Goal: Transaction & Acquisition: Purchase product/service

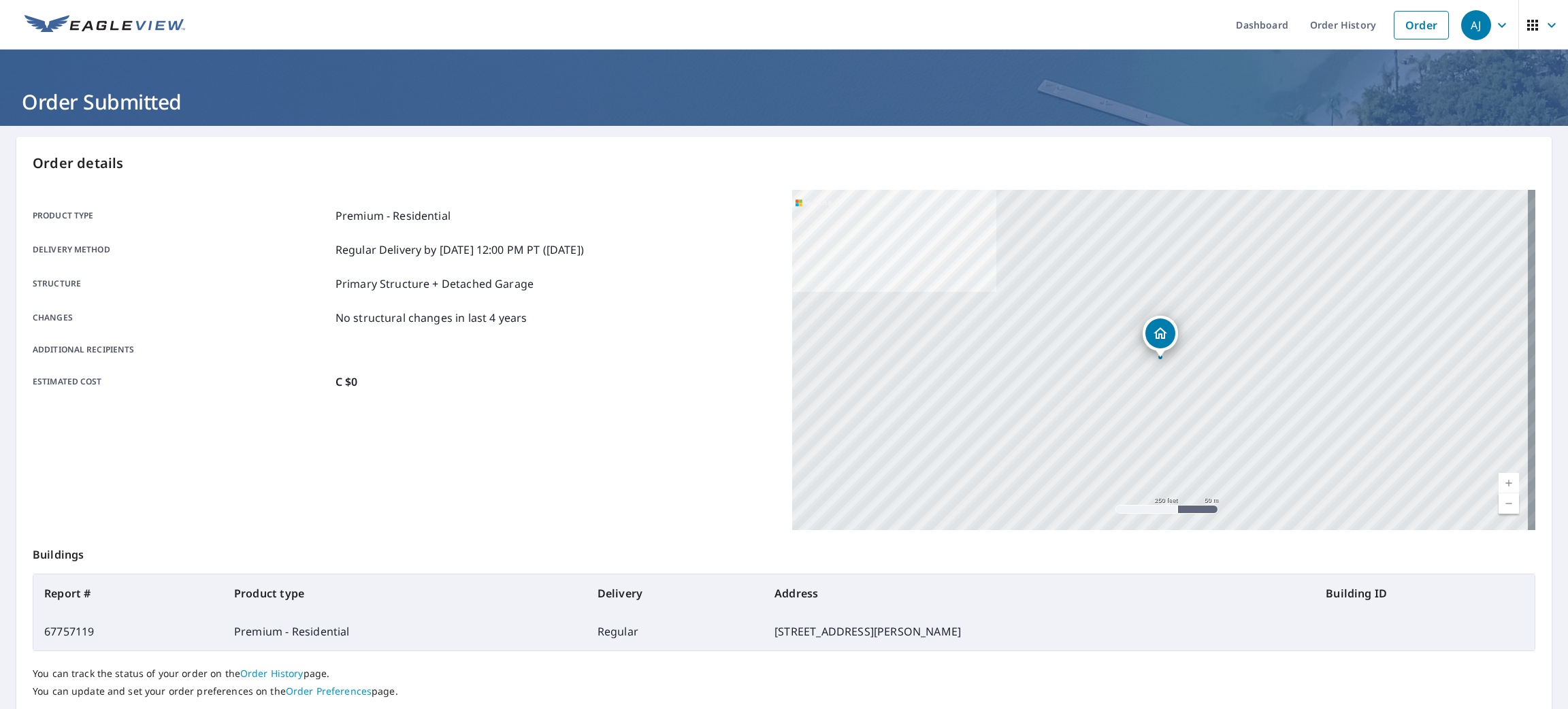
click at [1426, 31] on link "Order" at bounding box center [1421, 25] width 55 height 29
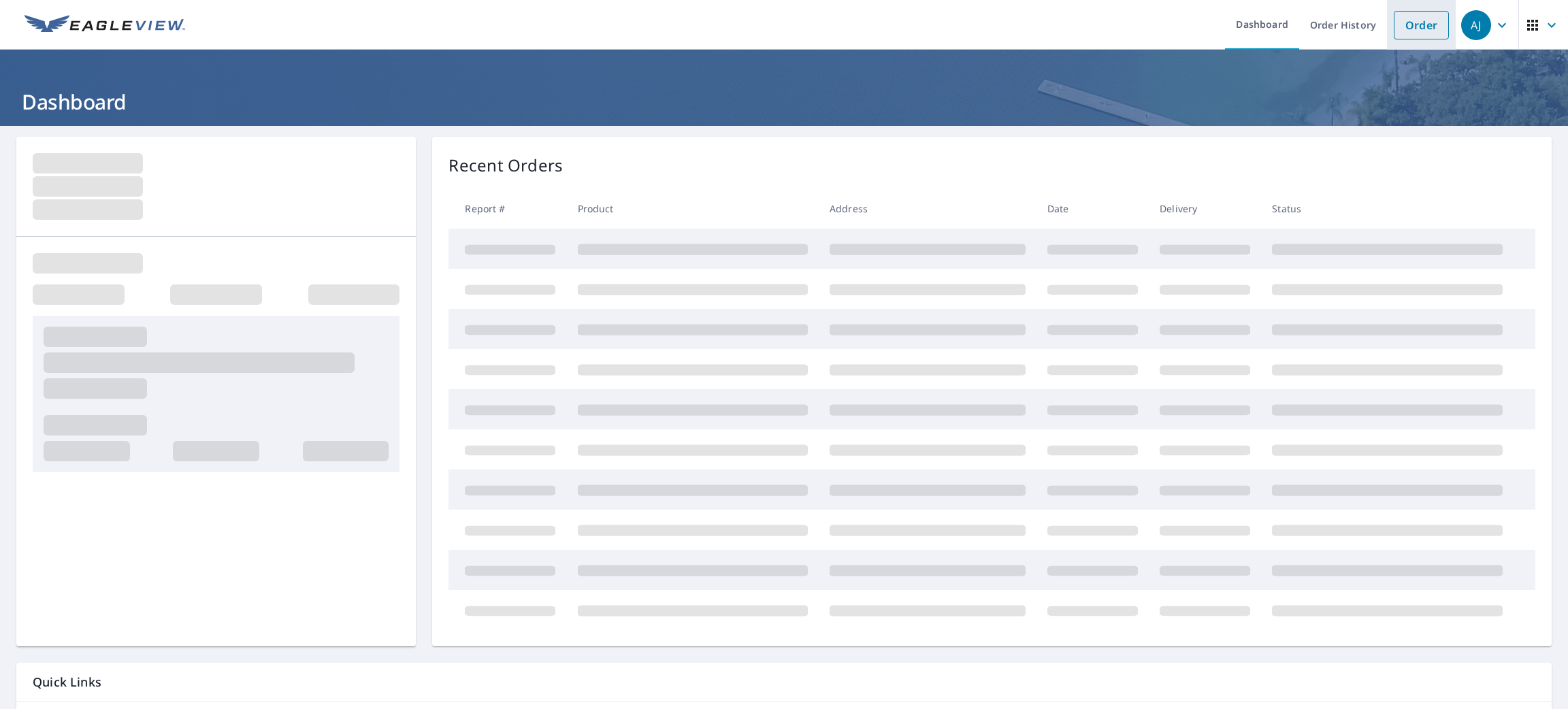
drag, startPoint x: 1418, startPoint y: 21, endPoint x: 1400, endPoint y: 27, distance: 19.0
click at [1418, 21] on link "Order" at bounding box center [1421, 25] width 55 height 29
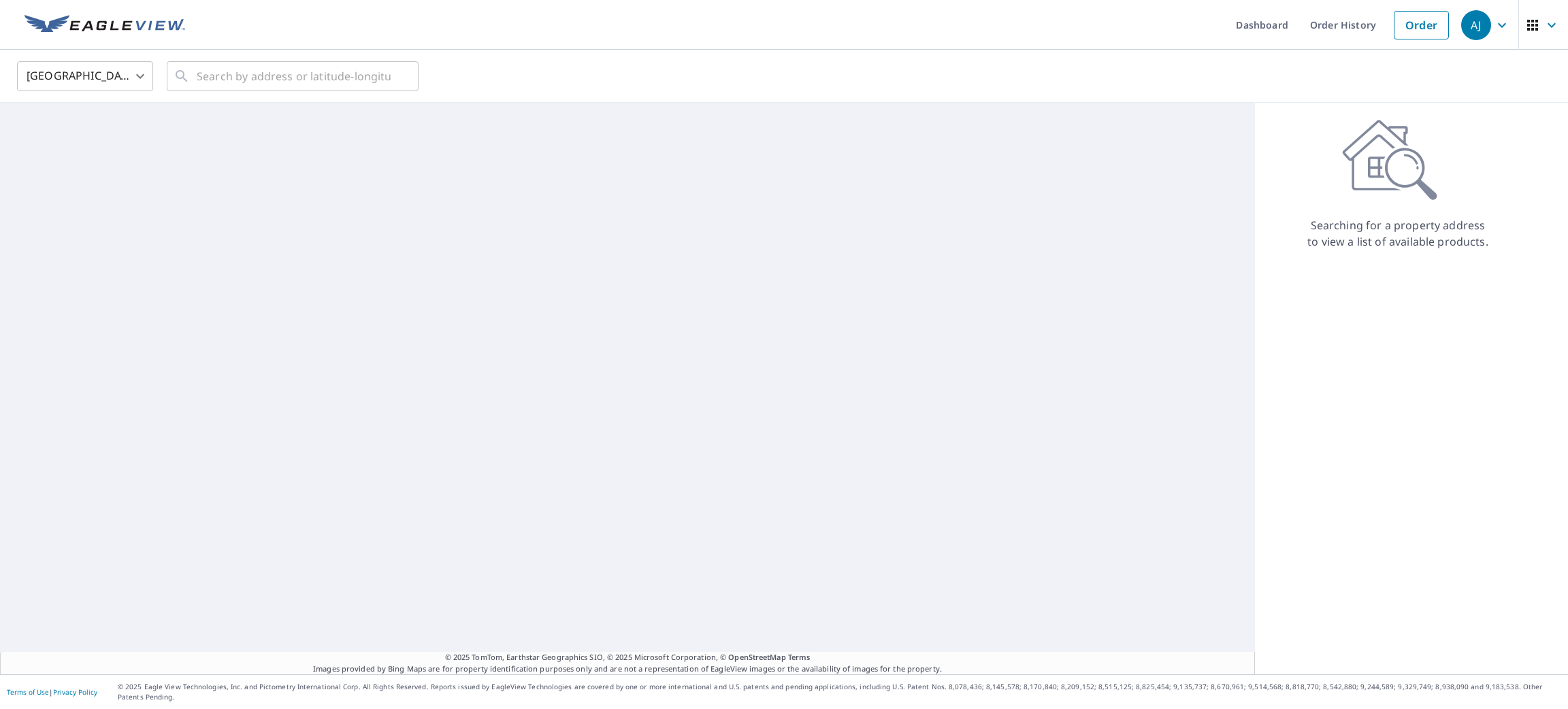
click at [130, 80] on body "[PERSON_NAME] [PERSON_NAME] Dashboard Order History Order AJ United States [GEO…" at bounding box center [784, 354] width 1568 height 709
drag, startPoint x: 119, startPoint y: 137, endPoint x: 131, endPoint y: 129, distance: 14.4
click at [118, 138] on li "[GEOGRAPHIC_DATA]" at bounding box center [85, 137] width 136 height 25
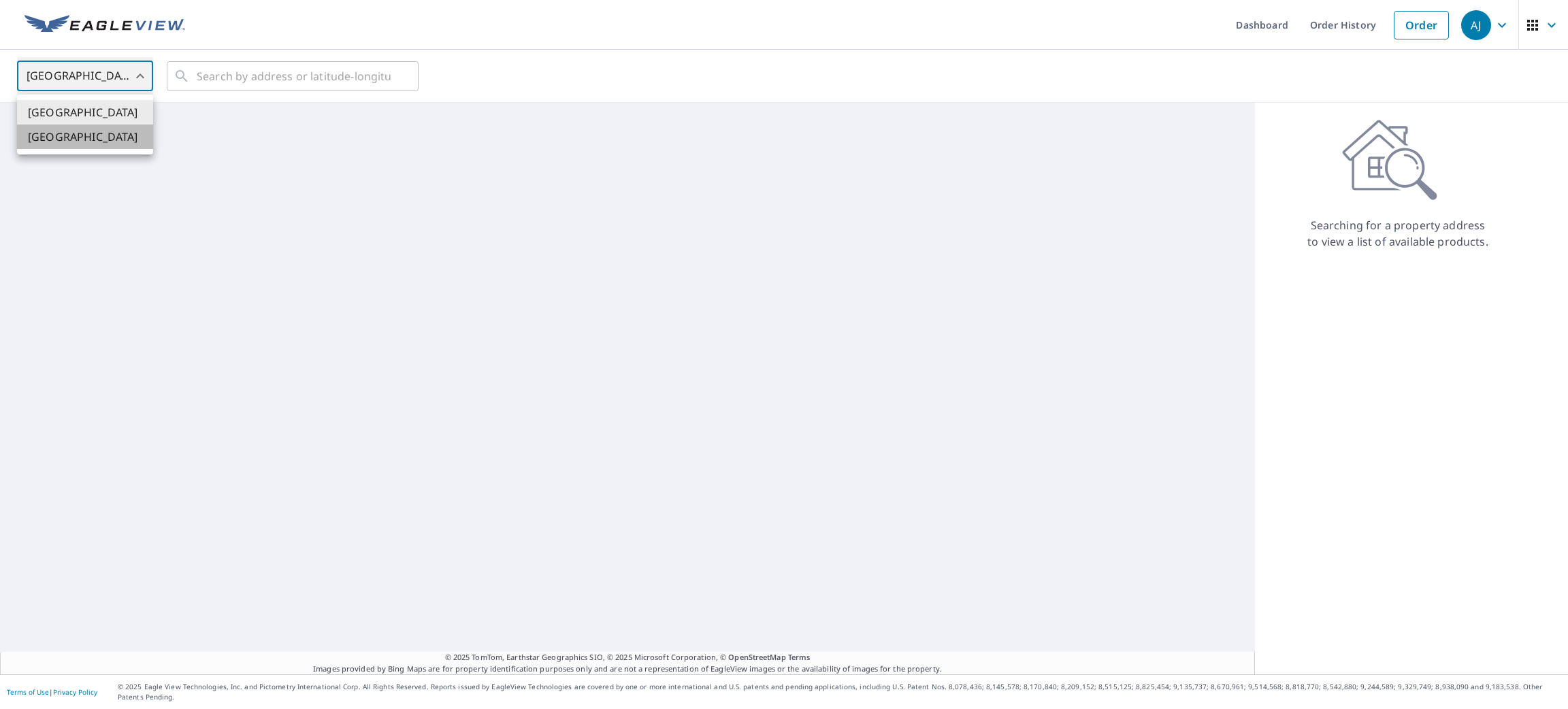
type input "CA"
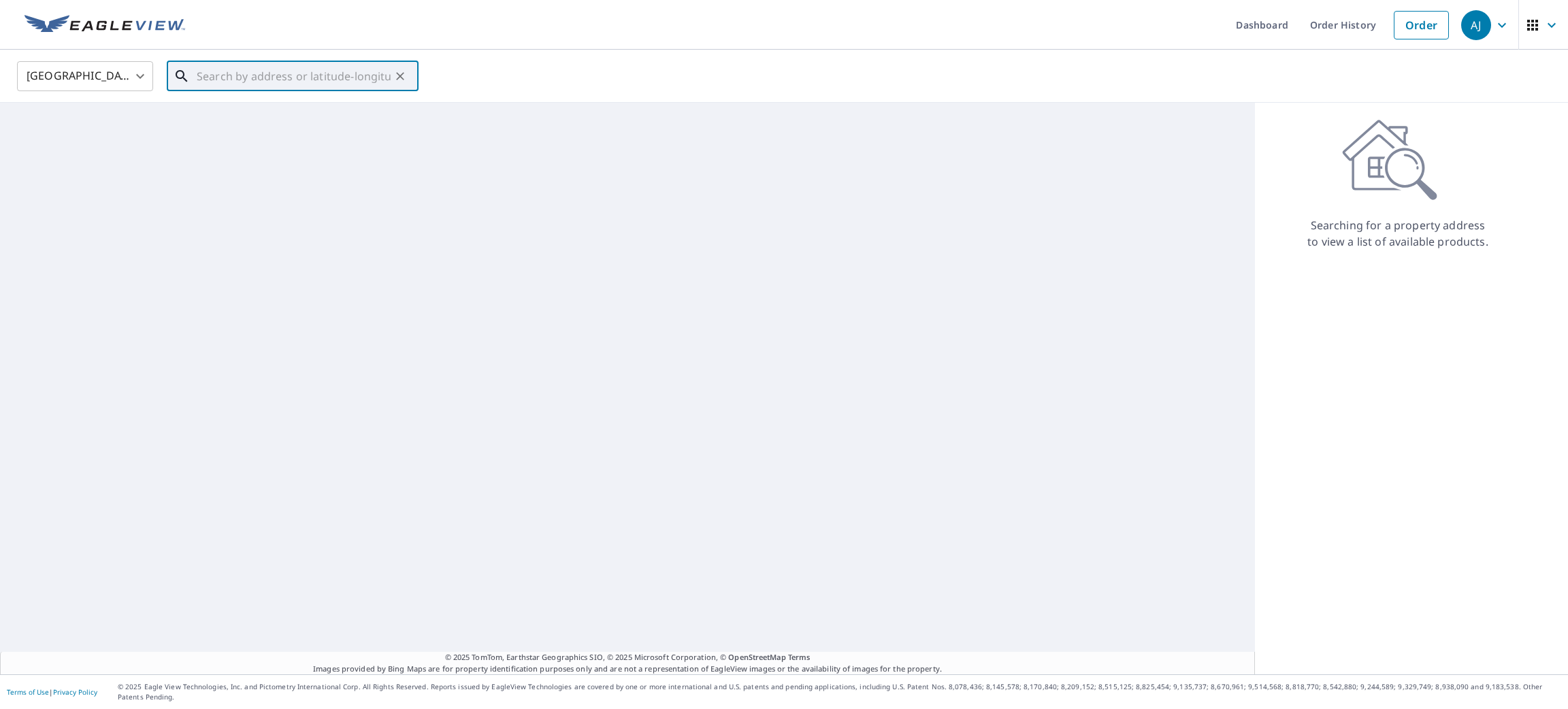
paste input "[STREET_ADDRESS]"
click at [324, 116] on span "[STREET_ADDRESS] JOHN'S NL A1A5X3" at bounding box center [300, 116] width 213 height 16
type input "[STREET_ADDRESS] JOHN'S NL A1A5X3"
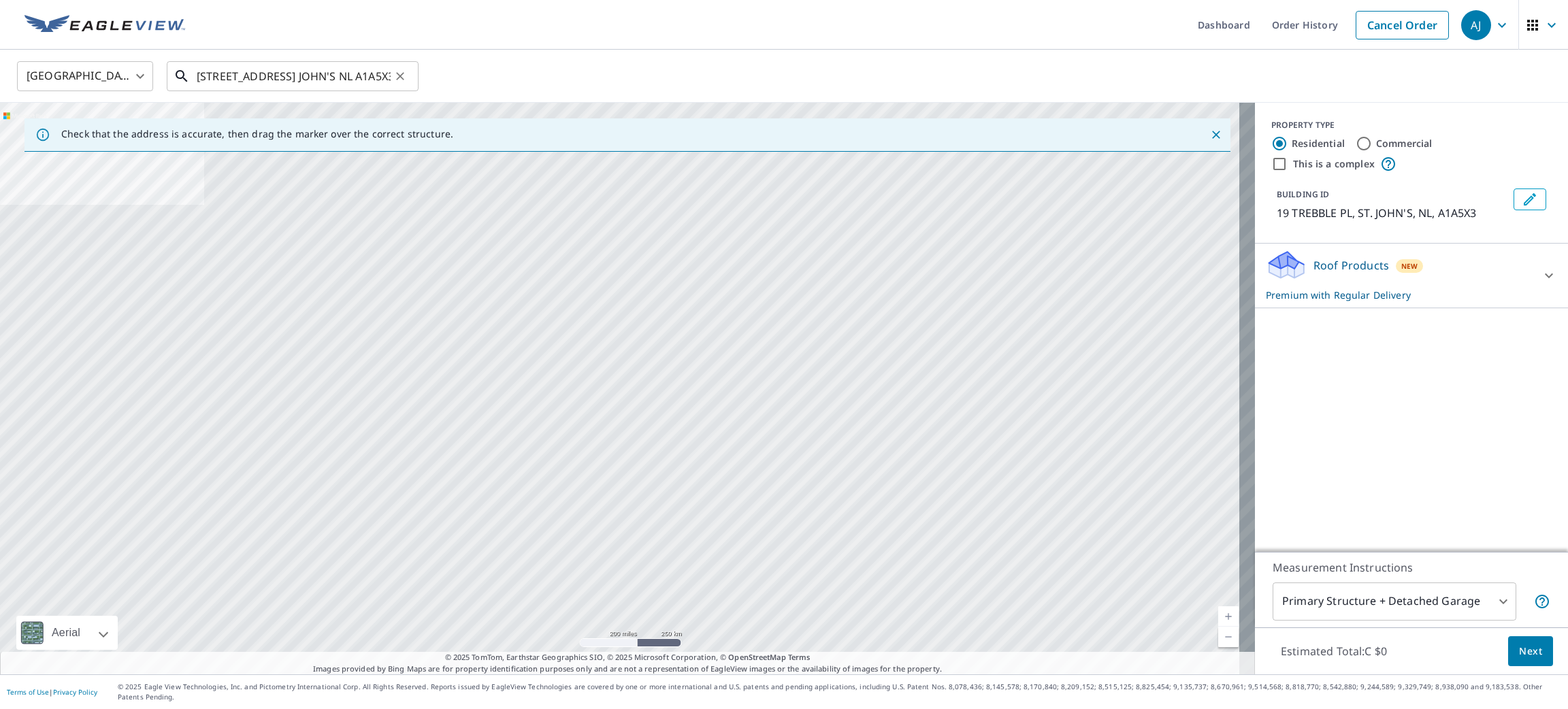
click at [312, 80] on input "[STREET_ADDRESS] JOHN'S NL A1A5X3" at bounding box center [293, 77] width 194 height 38
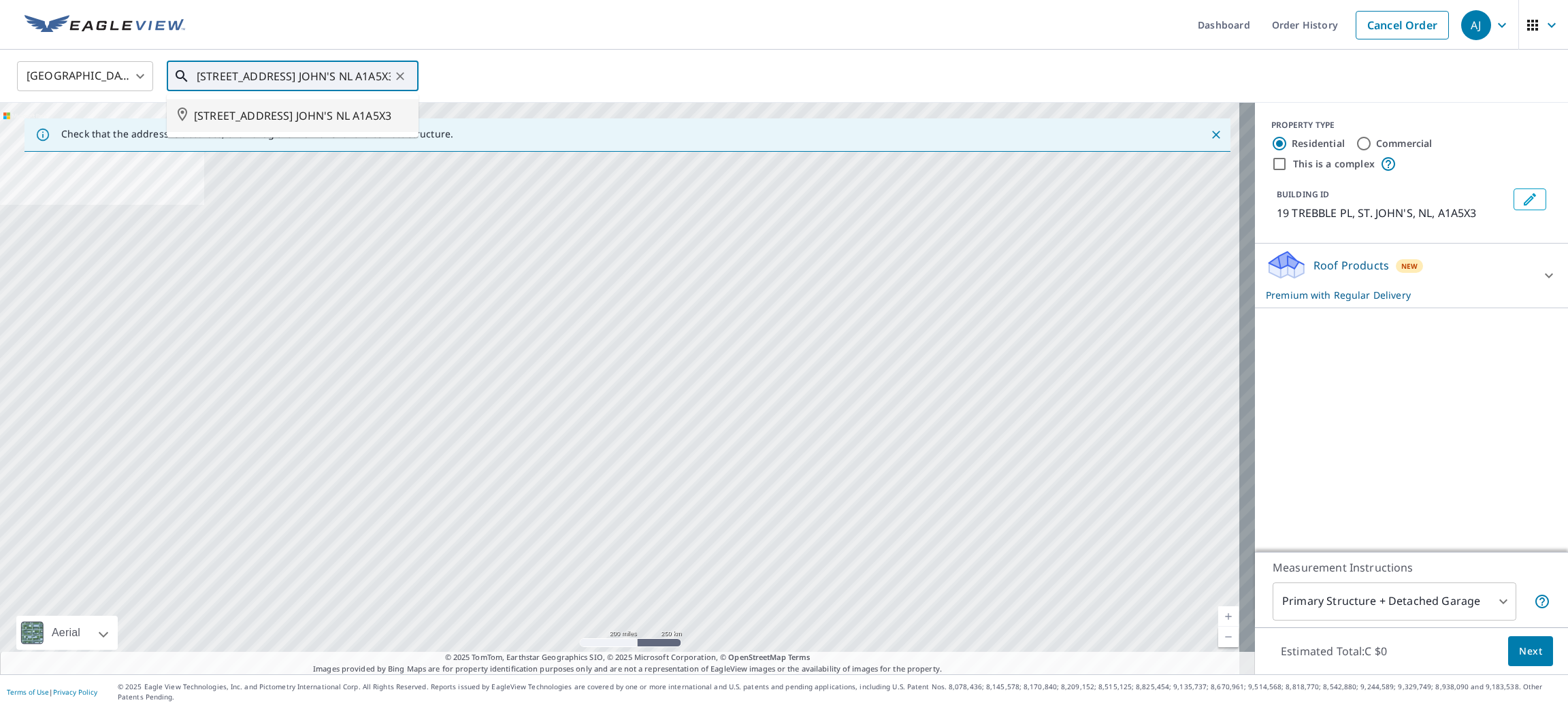
click at [297, 110] on span "[STREET_ADDRESS] JOHN'S NL A1A5X3" at bounding box center [300, 116] width 213 height 16
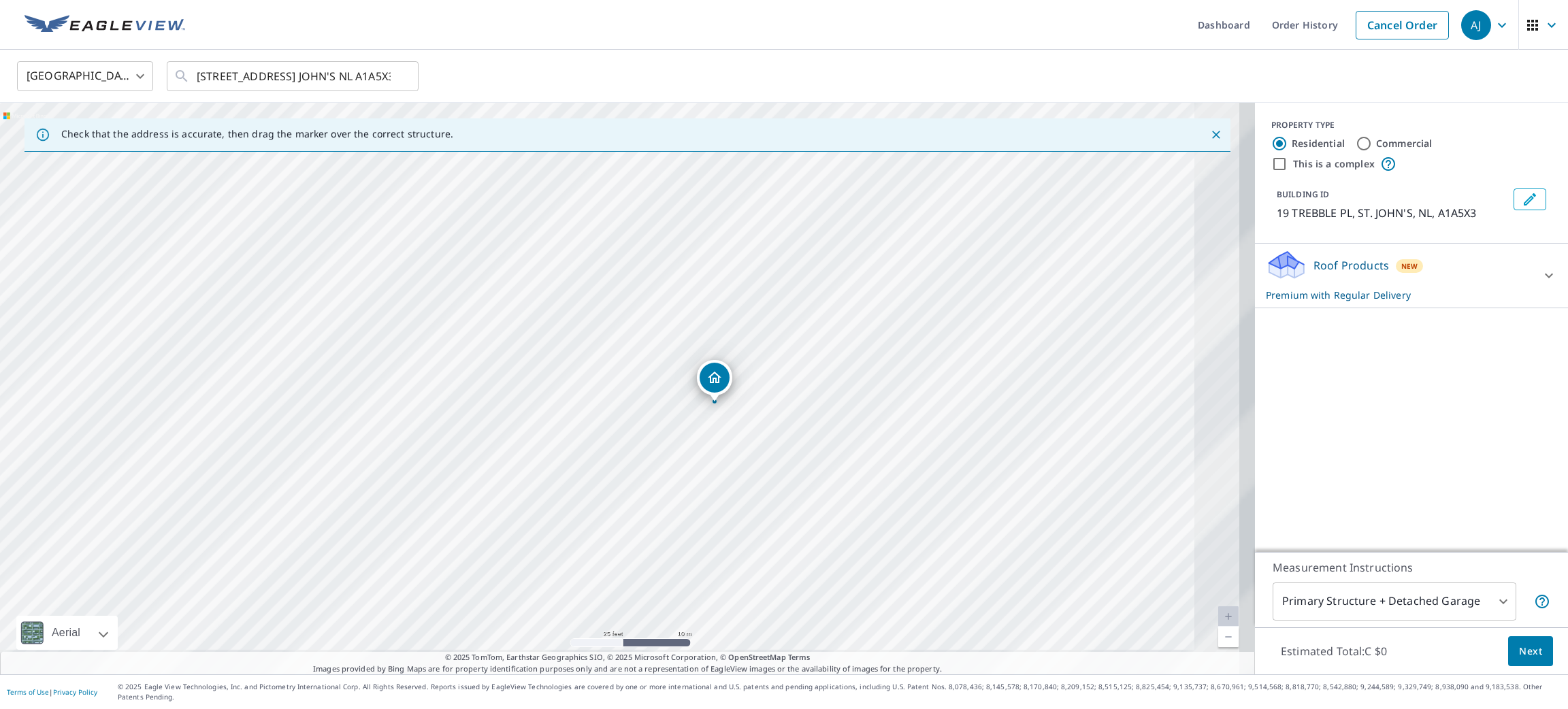
drag, startPoint x: 646, startPoint y: 351, endPoint x: 452, endPoint y: 195, distance: 248.9
click at [452, 195] on div "[STREET_ADDRESS] JOHN'S NL A1A5X3" at bounding box center [627, 389] width 1255 height 572
click at [1519, 656] on span "Next" at bounding box center [1530, 652] width 23 height 17
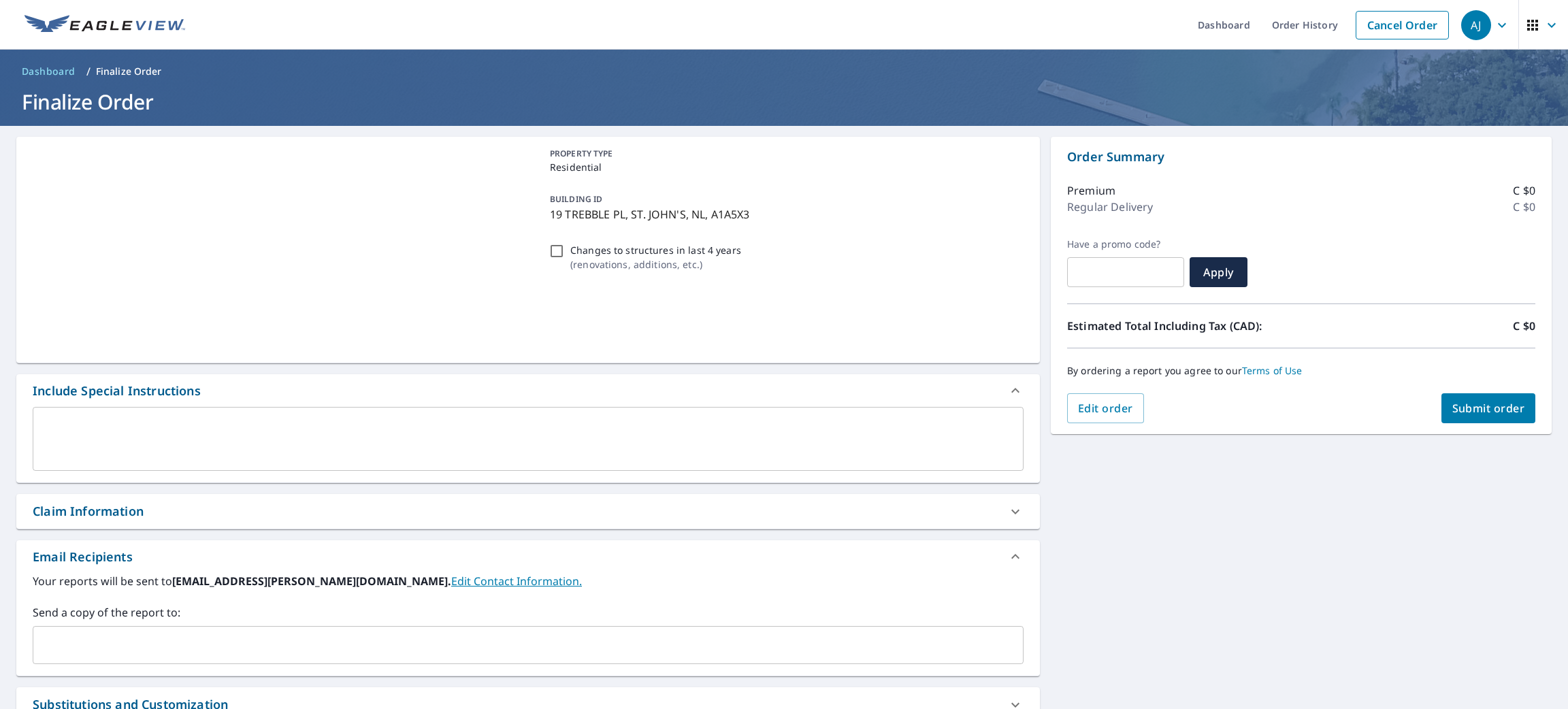
click at [1452, 404] on span "Submit order" at bounding box center [1489, 409] width 73 height 15
checkbox input "true"
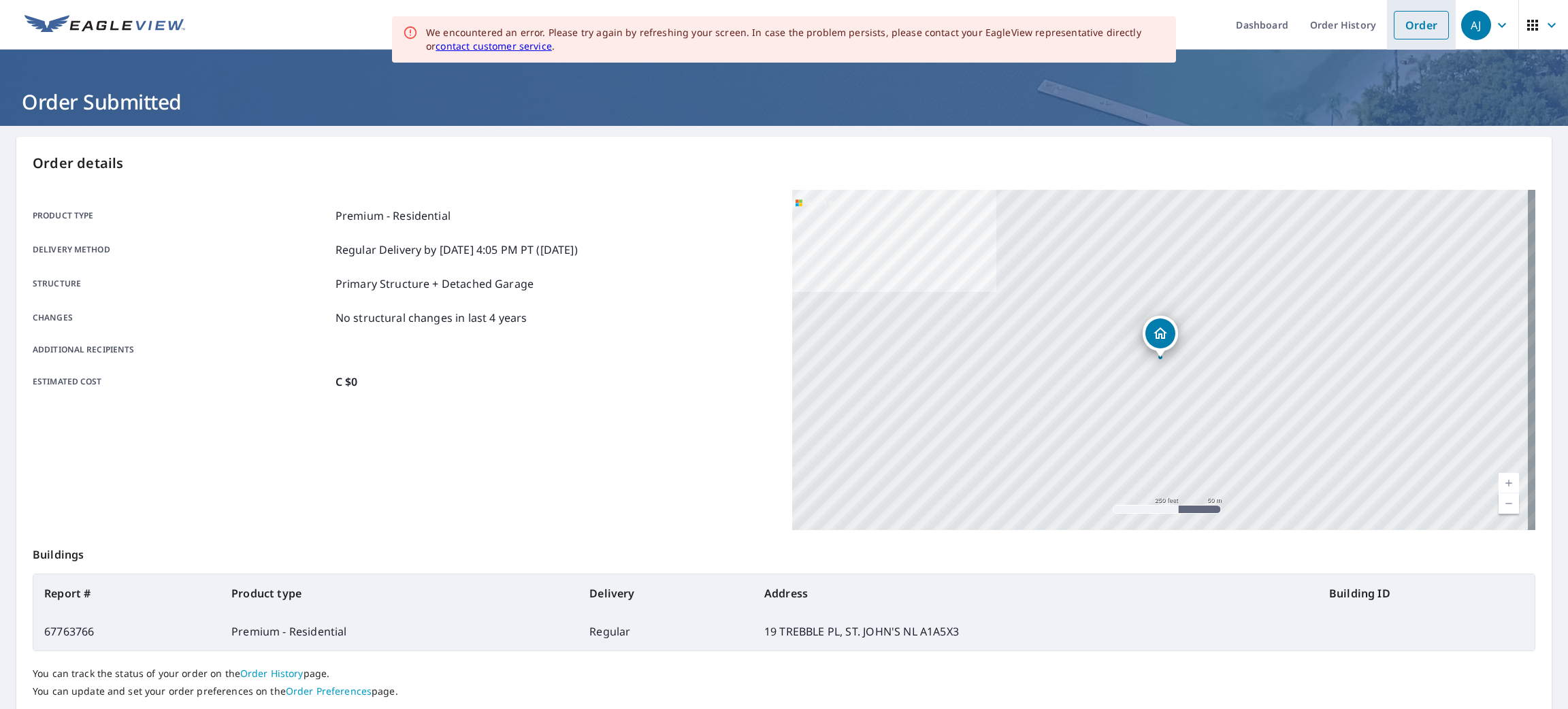
click at [1394, 27] on link "Order" at bounding box center [1421, 25] width 55 height 29
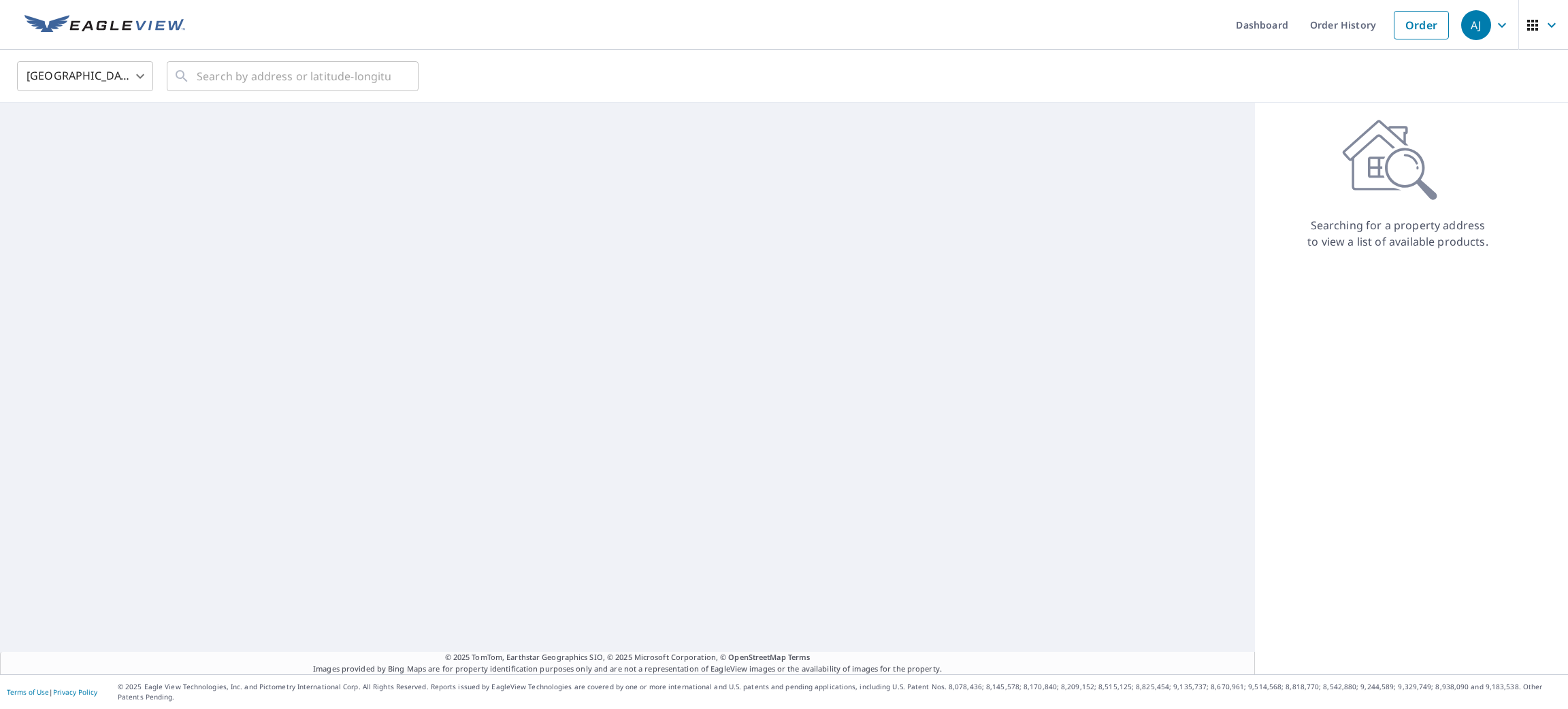
click at [49, 79] on body "[PERSON_NAME] [PERSON_NAME] Dashboard Order History Order AJ United States [GEO…" at bounding box center [784, 354] width 1568 height 709
click at [51, 145] on li "[GEOGRAPHIC_DATA]" at bounding box center [85, 137] width 136 height 25
type input "CA"
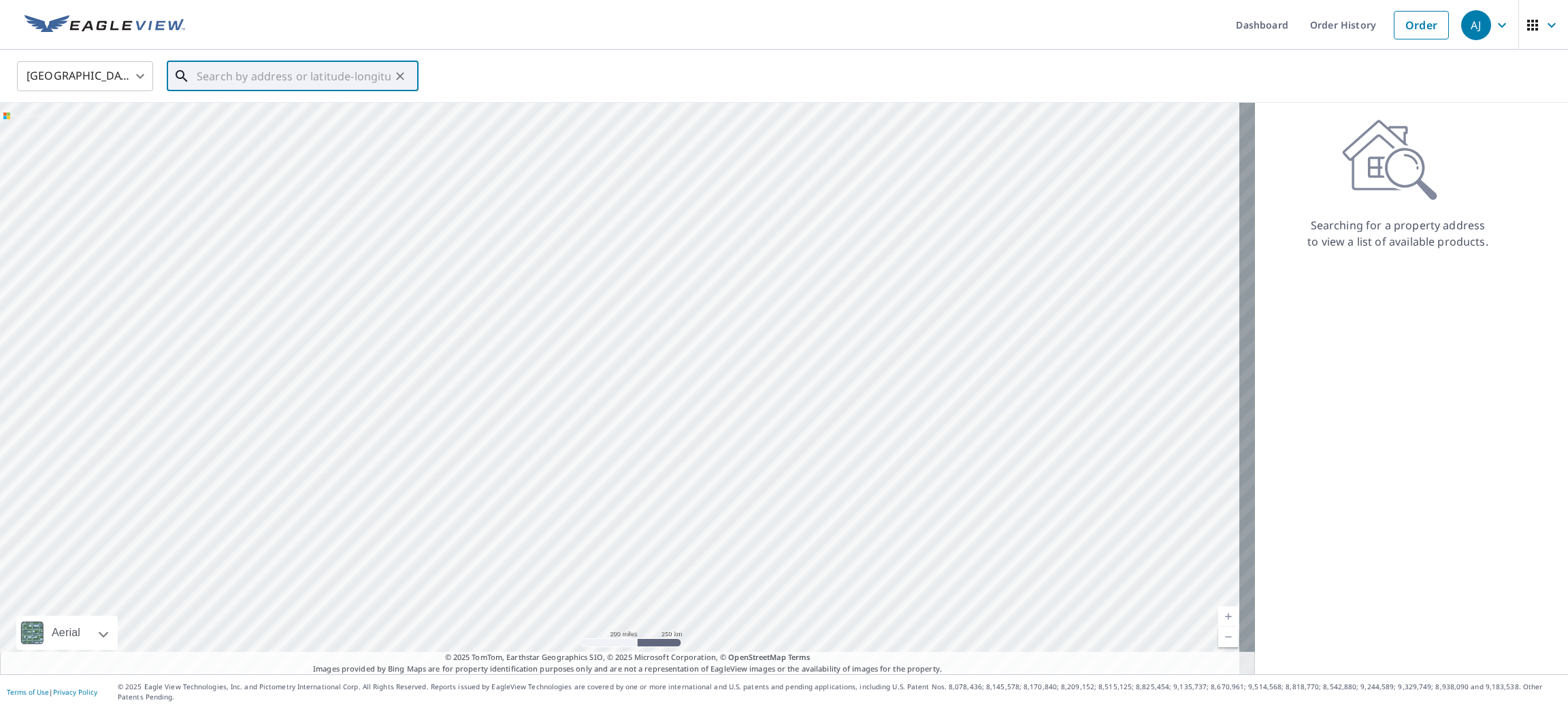
click at [258, 79] on input "text" at bounding box center [293, 77] width 194 height 38
paste input "[STREET_ADDRESS]"
click at [255, 109] on span "60 PRINCE OF WALES [PERSON_NAME] ON K8P2T7" at bounding box center [300, 124] width 213 height 33
type input "60 PRINCE OF WALES [PERSON_NAME] ON K8P2T7"
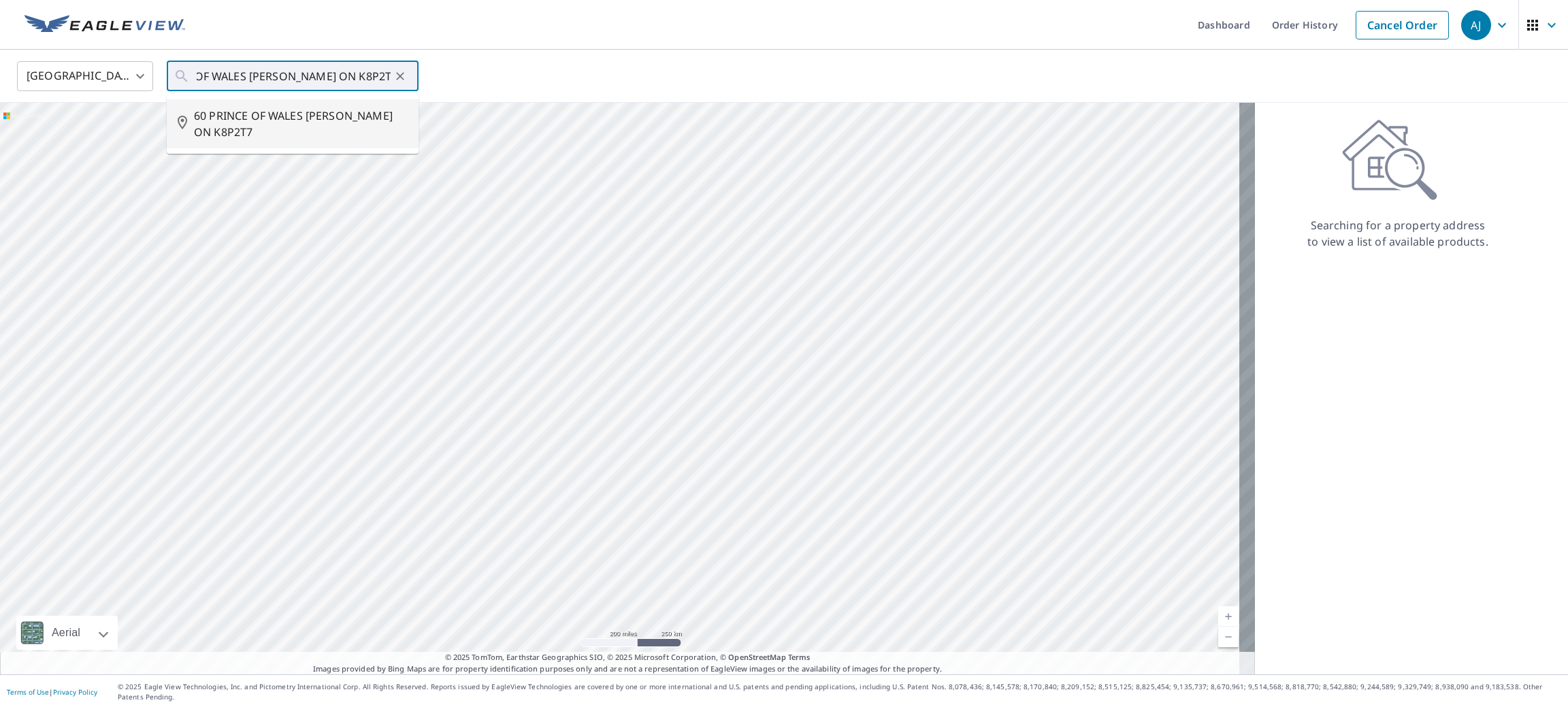
scroll to position [0, 0]
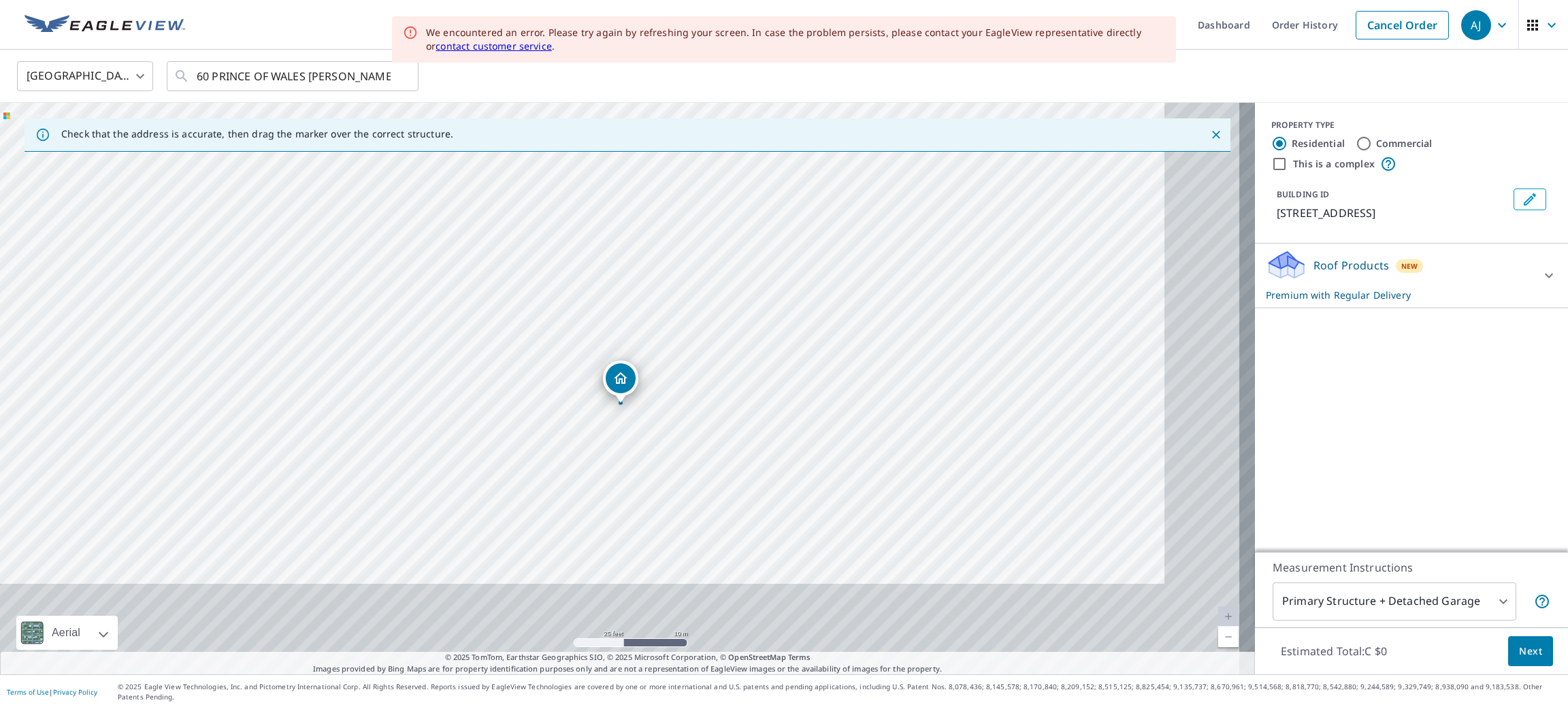
drag, startPoint x: 840, startPoint y: 448, endPoint x: 757, endPoint y: 344, distance: 133.1
click at [757, 344] on div "60 PRINCE OF WALES [PERSON_NAME] ON K8P2T7" at bounding box center [627, 389] width 1255 height 572
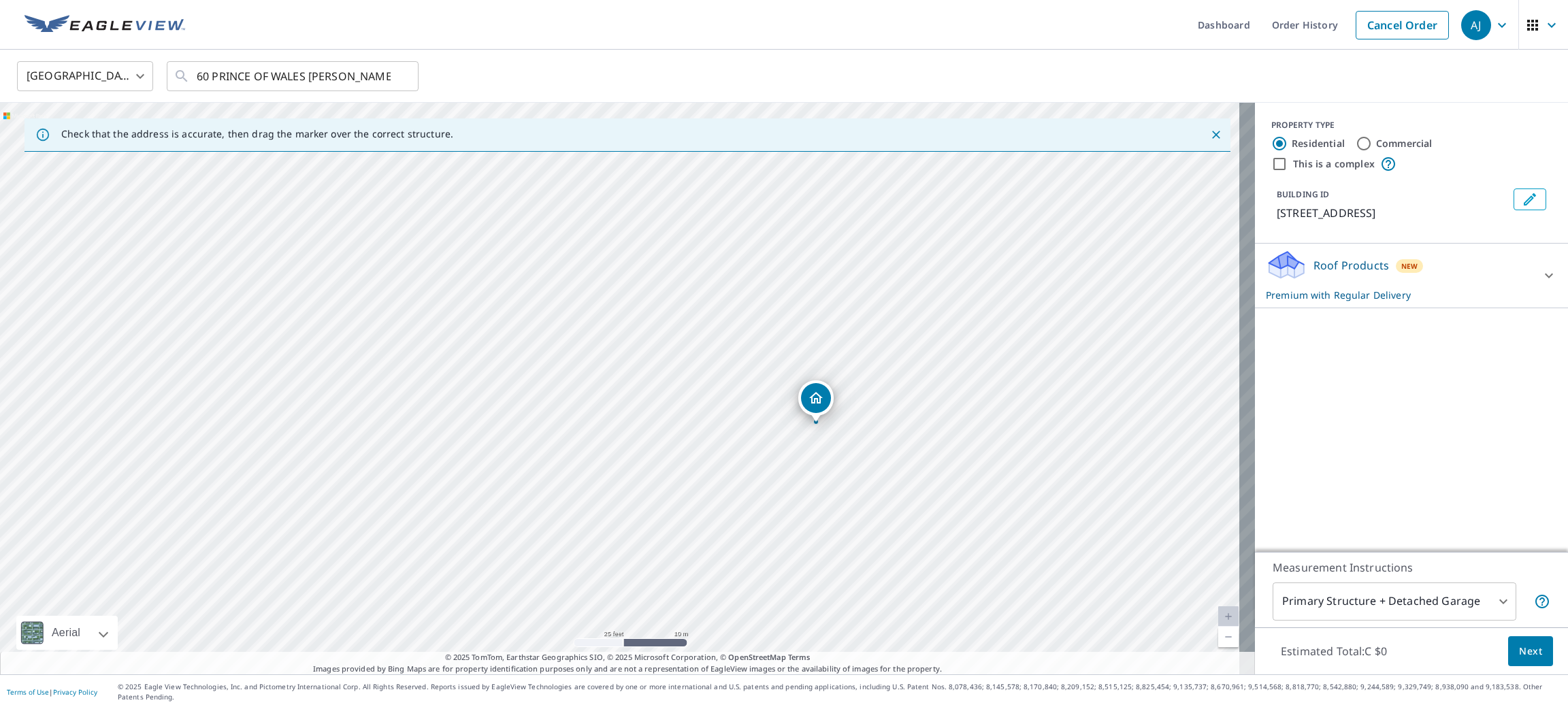
drag, startPoint x: 599, startPoint y: 381, endPoint x: 805, endPoint y: 402, distance: 207.1
click at [1524, 659] on span "Next" at bounding box center [1530, 652] width 23 height 17
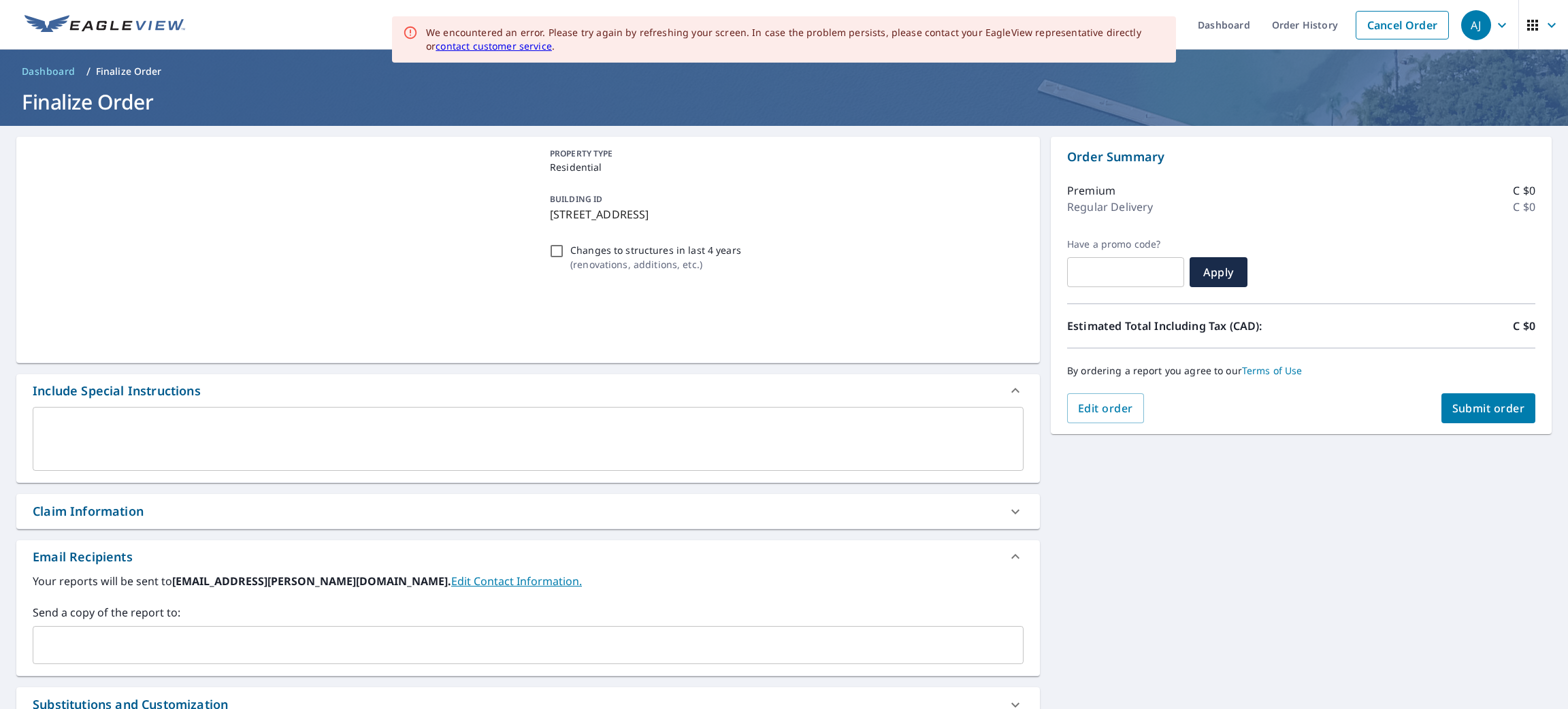
click at [1459, 402] on span "Submit order" at bounding box center [1489, 409] width 73 height 15
checkbox input "true"
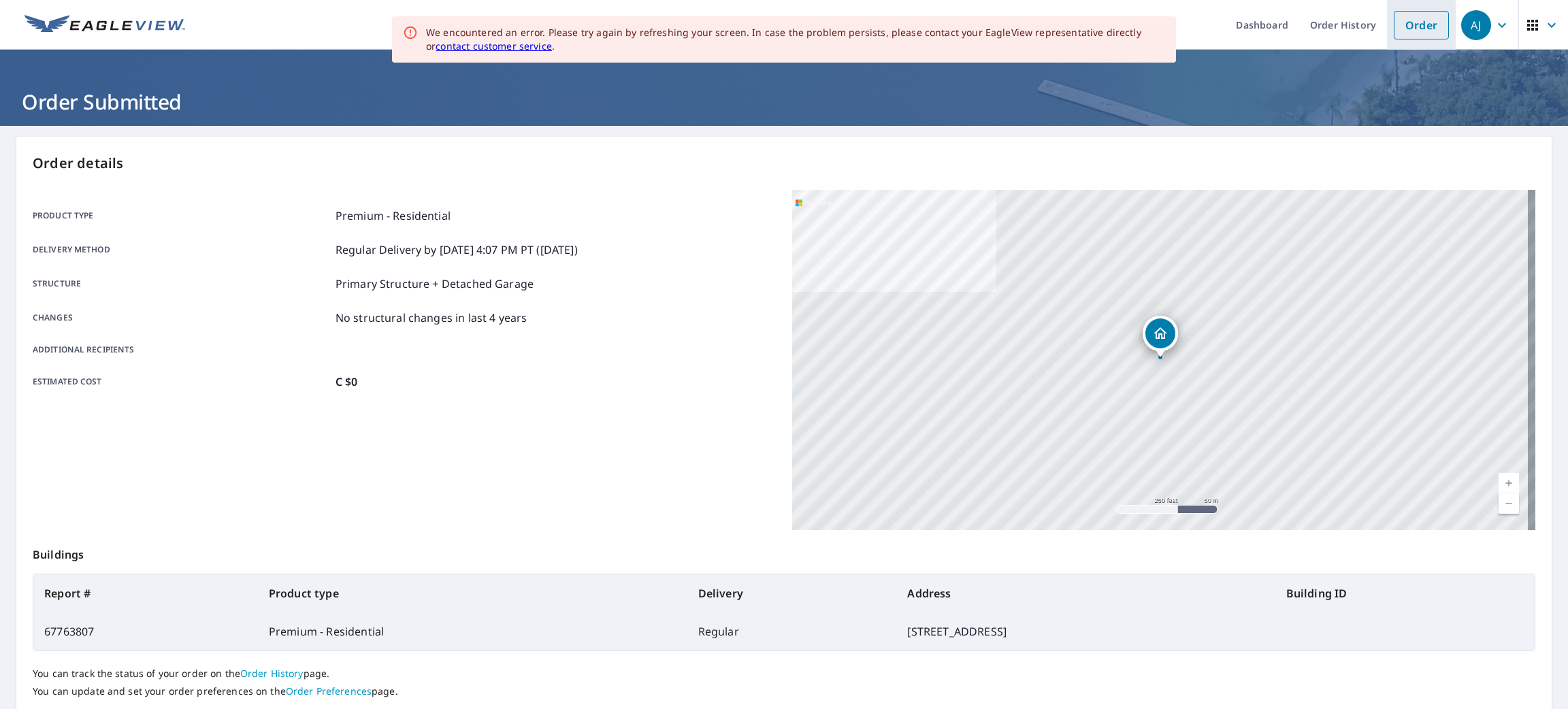
click at [1419, 22] on link "Order" at bounding box center [1421, 25] width 55 height 29
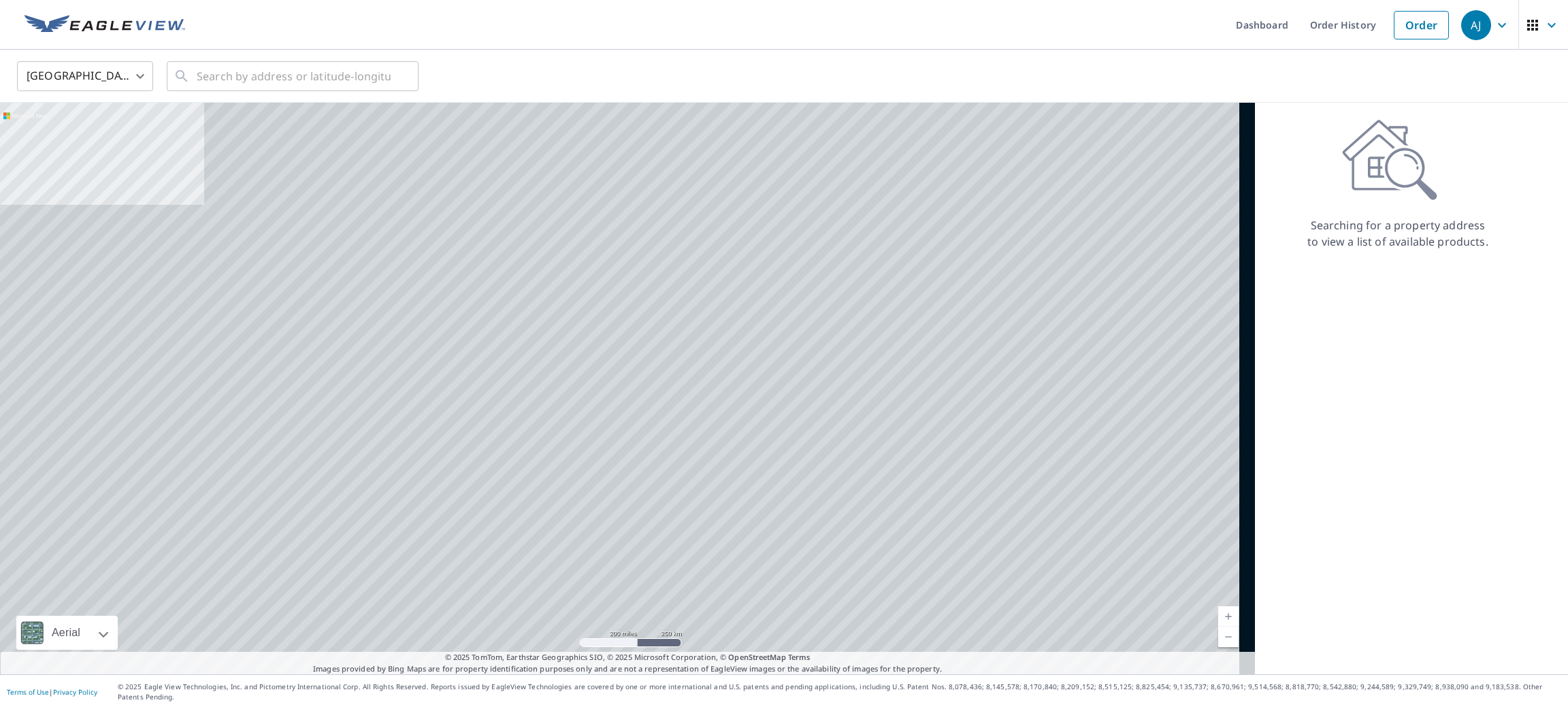
click at [64, 75] on body "[PERSON_NAME] [PERSON_NAME] Dashboard Order History Order AJ United States US ​…" at bounding box center [784, 354] width 1568 height 709
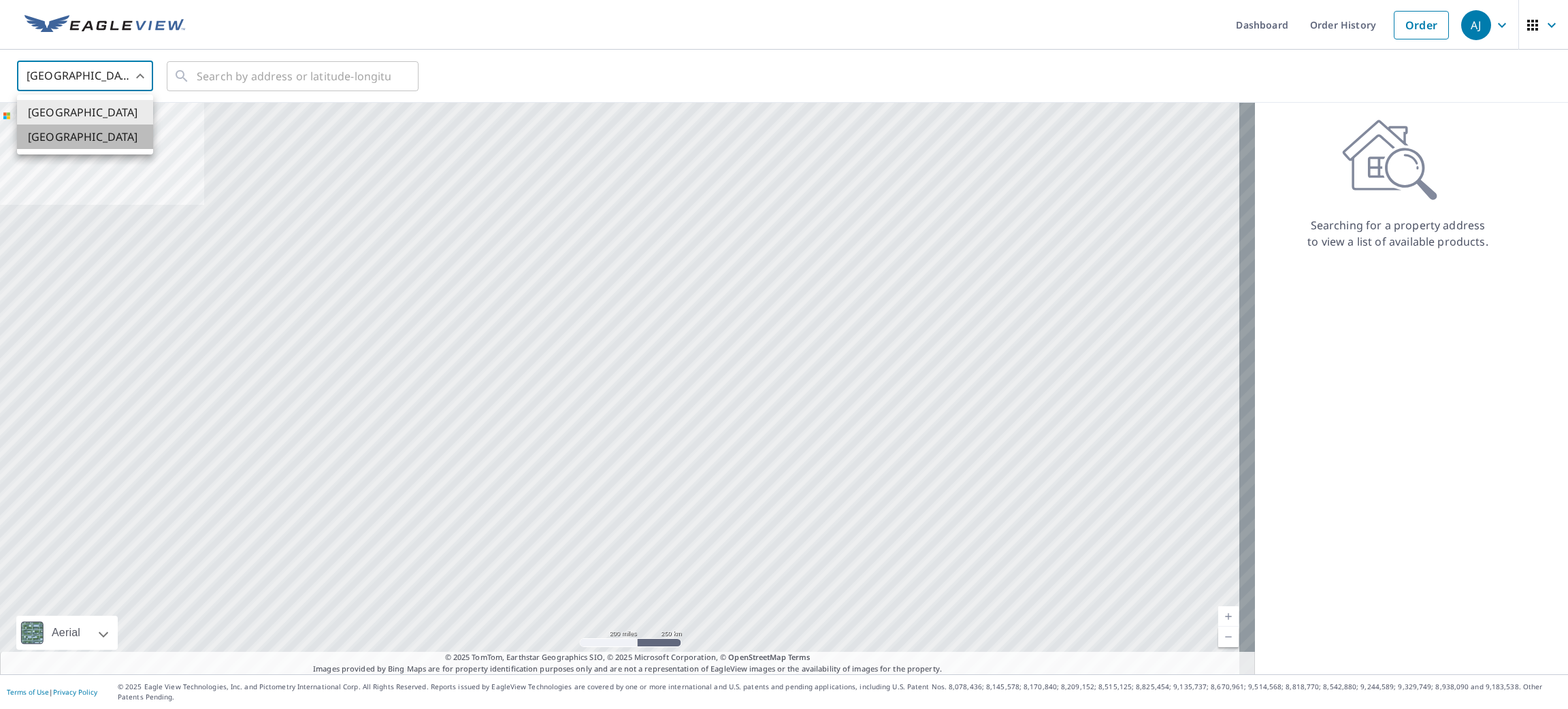
click at [64, 143] on li "[GEOGRAPHIC_DATA]" at bounding box center [85, 137] width 136 height 25
type input "CA"
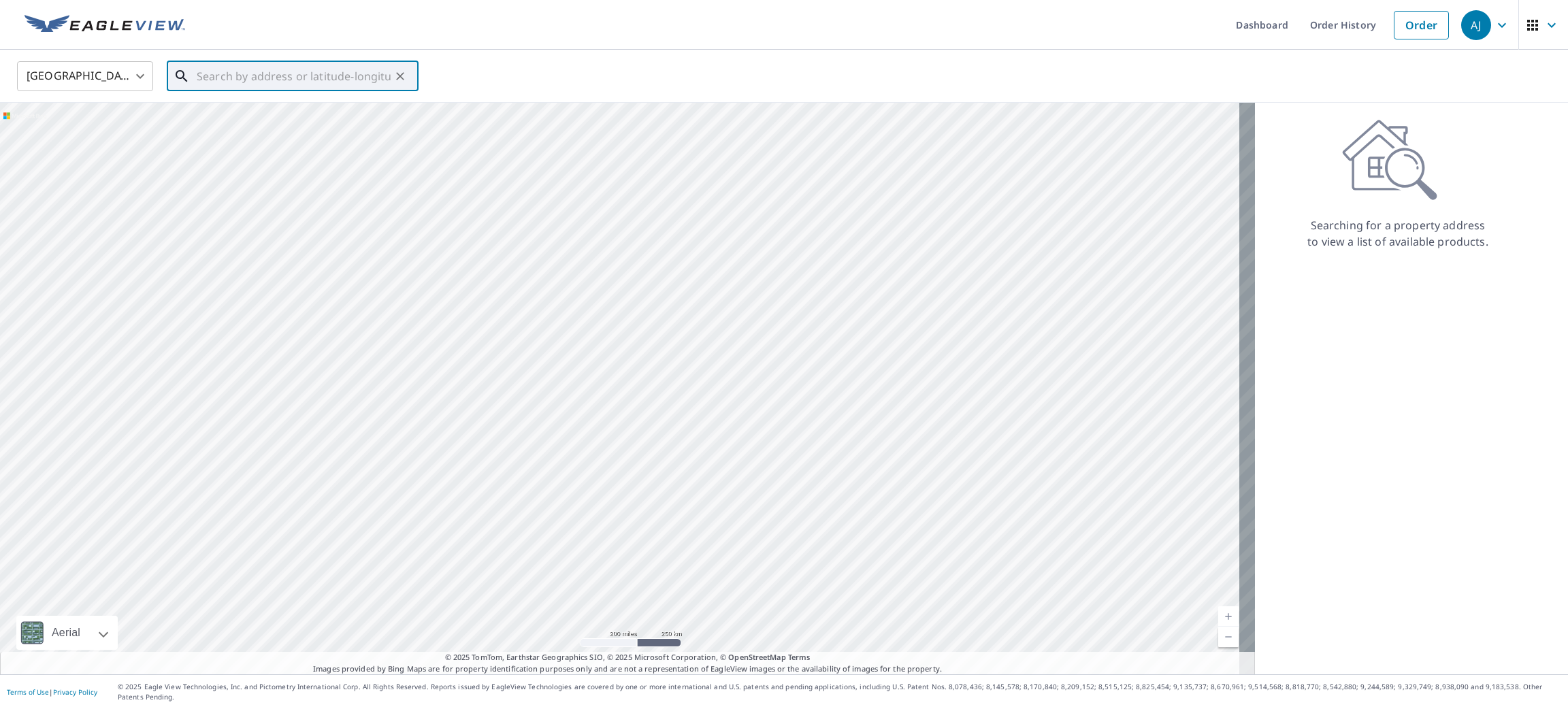
click at [228, 68] on input "text" at bounding box center [293, 77] width 194 height 38
paste input "[STREET_ADDRESS]"
click at [232, 107] on span "[STREET_ADDRESS] JOHN'S NL A1A5Y9" at bounding box center [300, 116] width 213 height 16
type input "[STREET_ADDRESS] JOHN'S NL A1A5Y9"
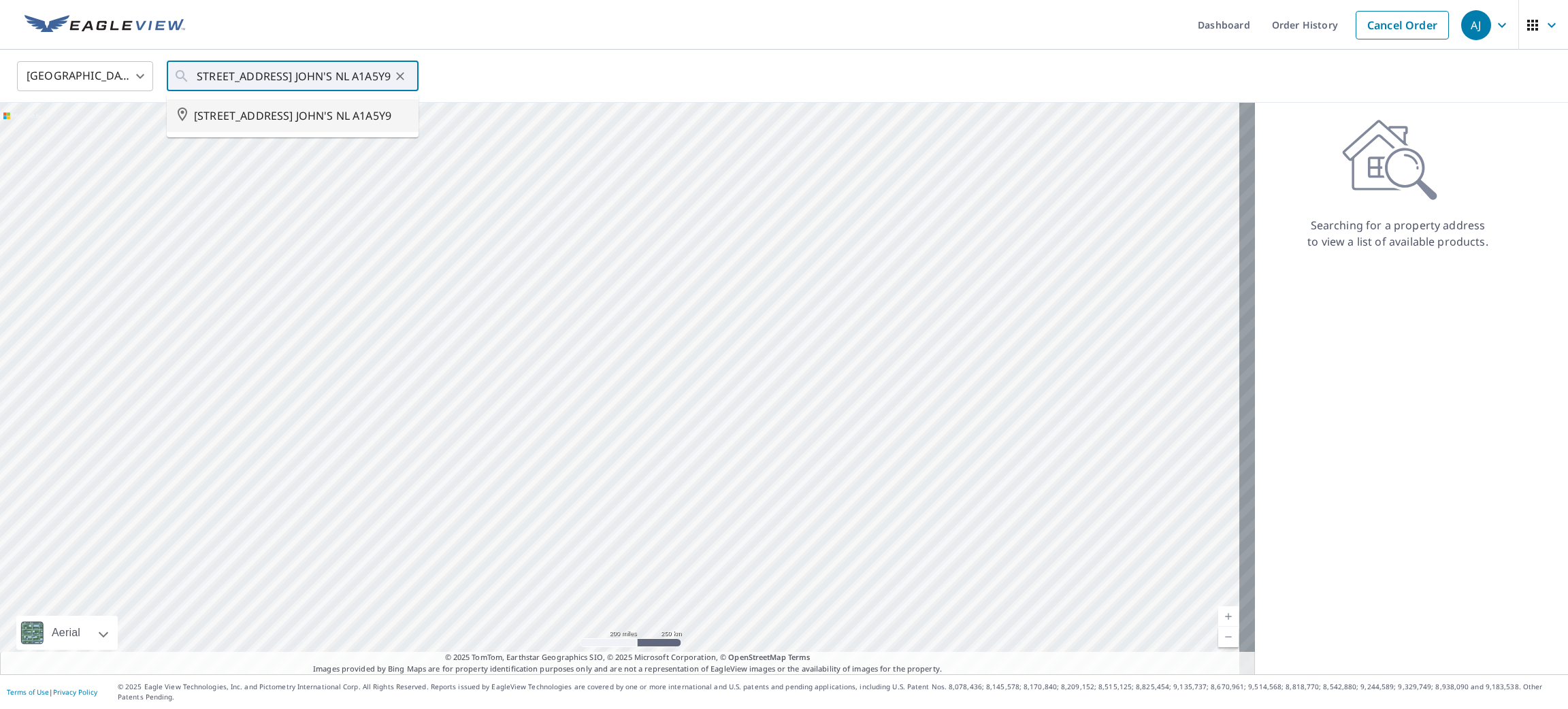
scroll to position [0, 0]
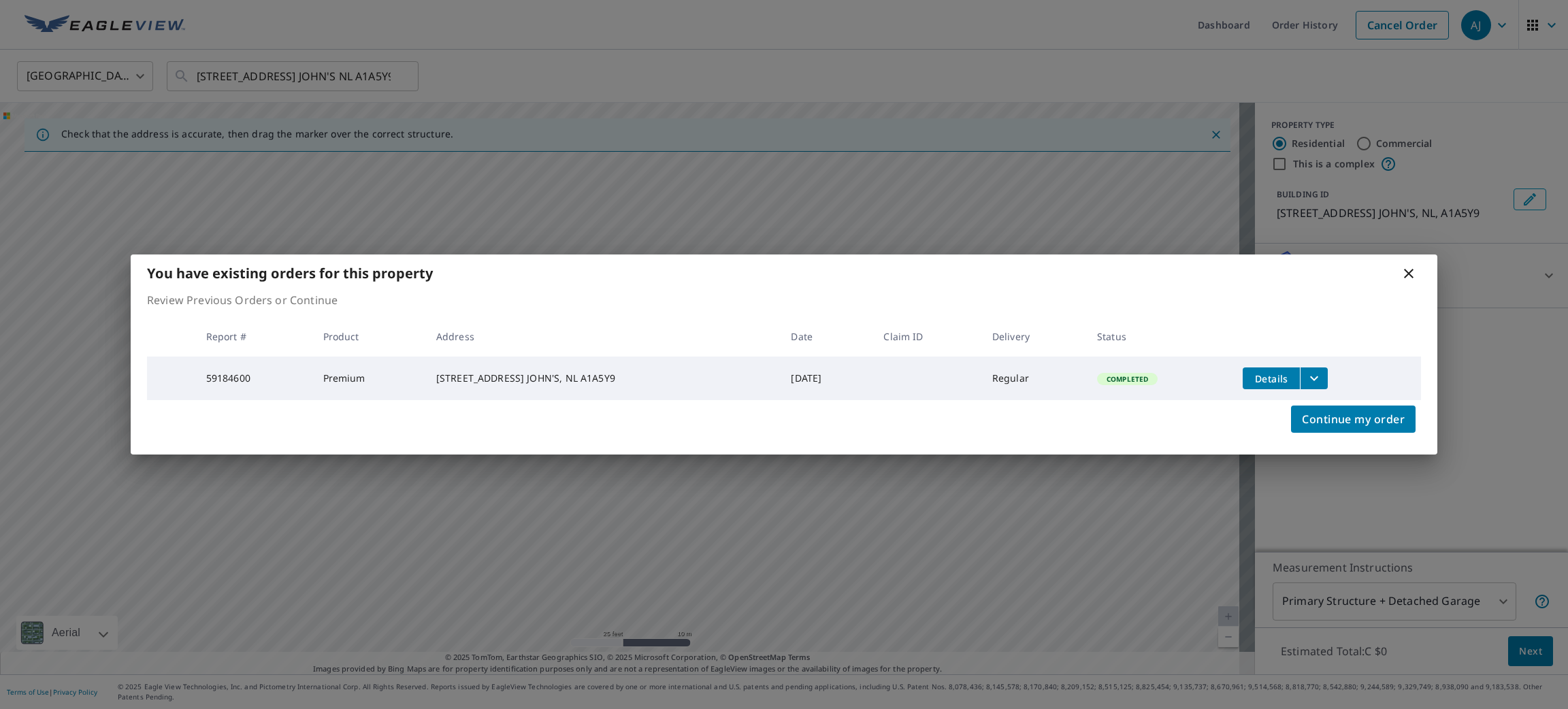
drag, startPoint x: 772, startPoint y: 416, endPoint x: 1042, endPoint y: 163, distance: 370.0
click at [1042, 163] on body "[PERSON_NAME] [PERSON_NAME] Dashboard Order History Cancel Order AJ Canada [GEO…" at bounding box center [784, 354] width 1568 height 709
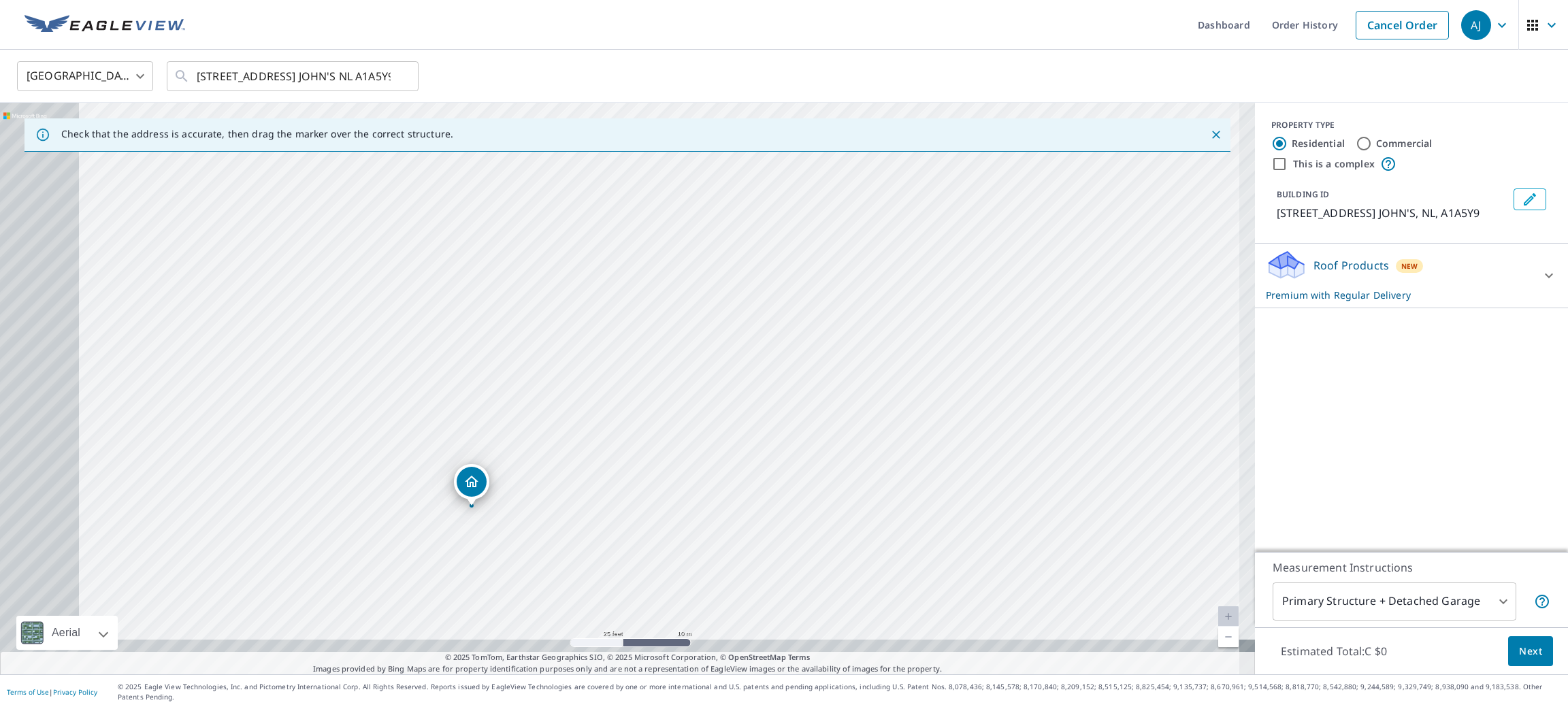
drag, startPoint x: 787, startPoint y: 336, endPoint x: 802, endPoint y: 332, distance: 15.5
click at [802, 332] on div "[STREET_ADDRESS] JOHN'S NL A1A5Y9" at bounding box center [627, 389] width 1255 height 572
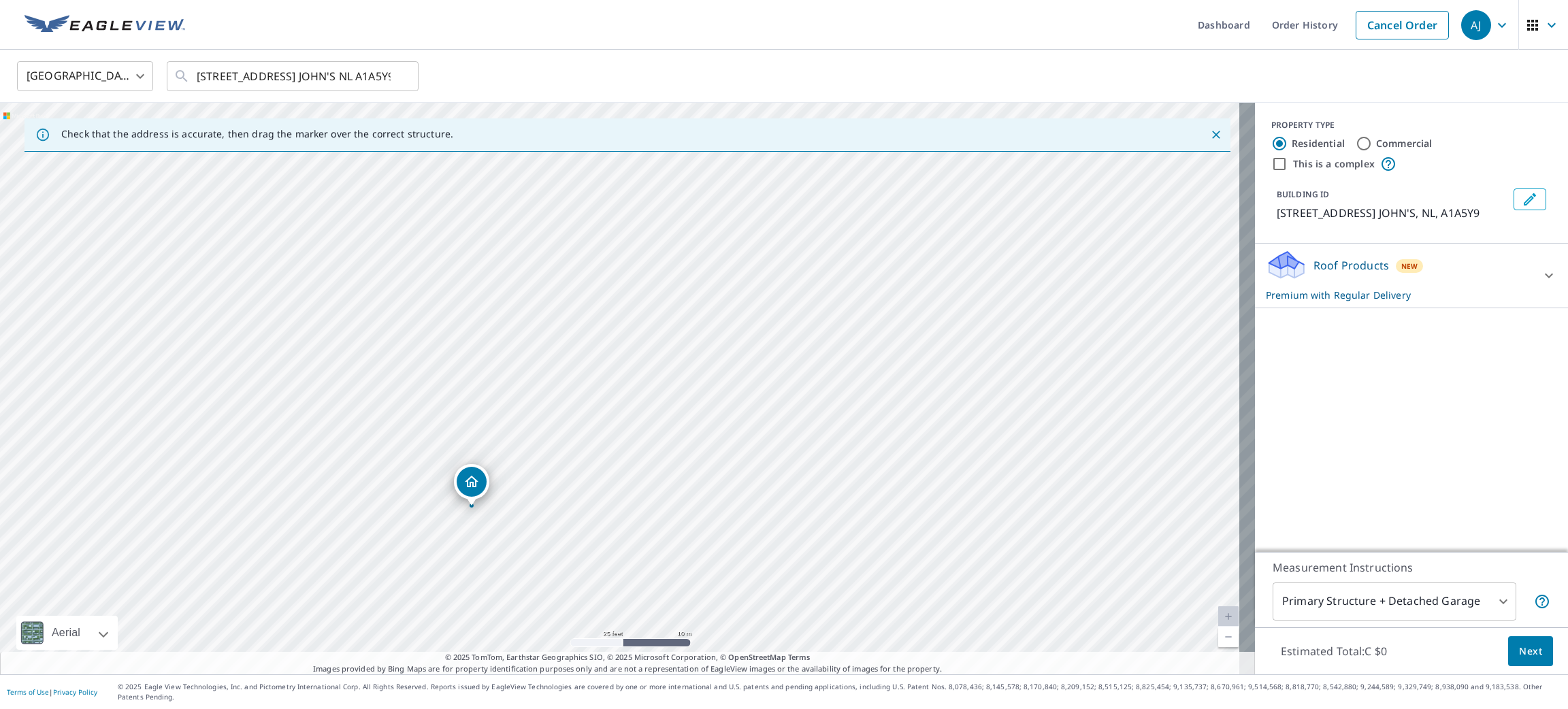
click at [1521, 660] on span "Next" at bounding box center [1530, 652] width 23 height 17
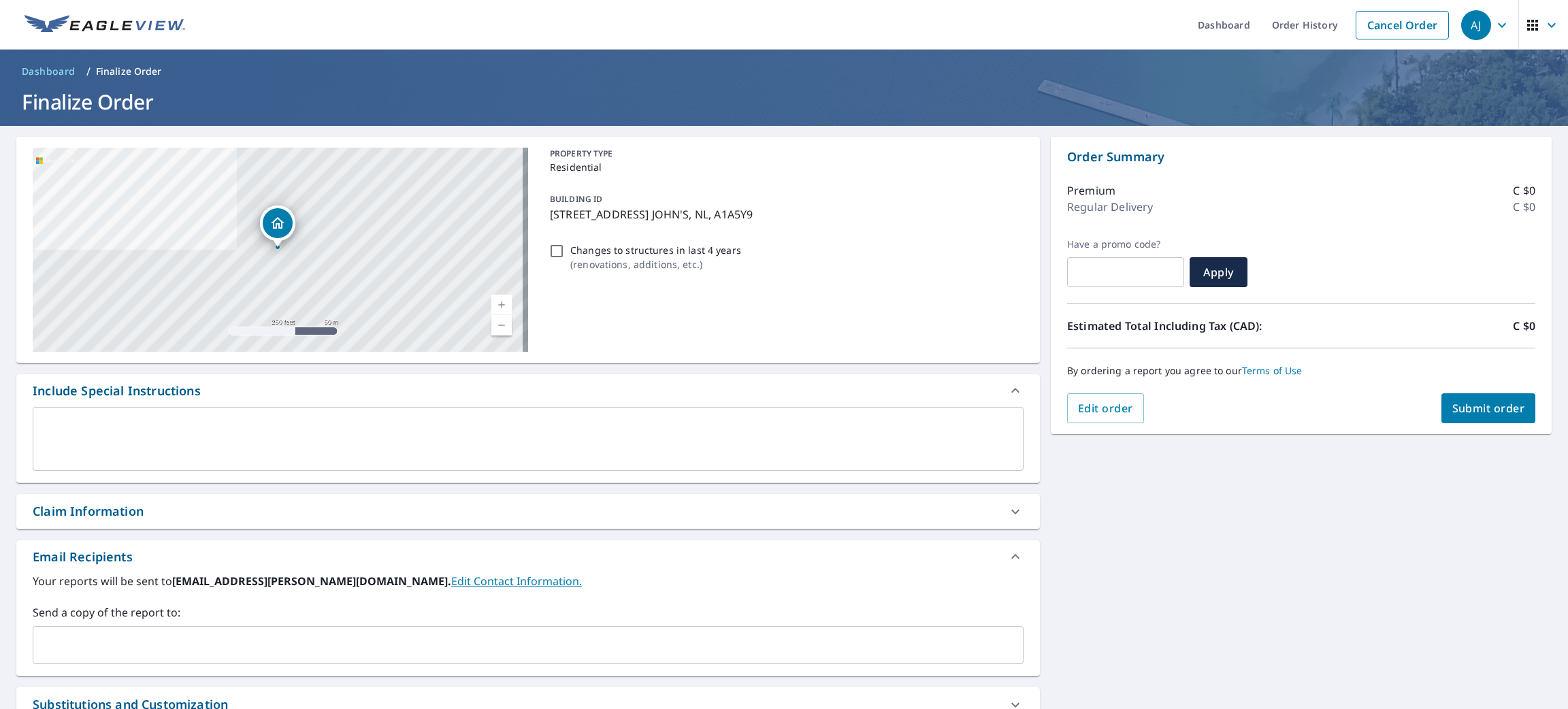
click at [1452, 399] on button "Submit order" at bounding box center [1489, 409] width 94 height 30
checkbox input "true"
